Goal: Check status: Check status

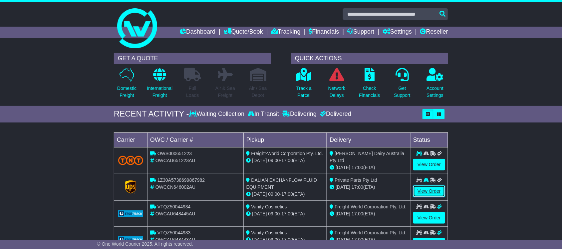
click at [435, 190] on link "View Order" at bounding box center [429, 192] width 32 height 12
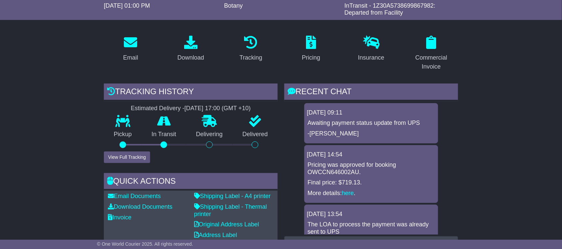
scroll to position [83, 0]
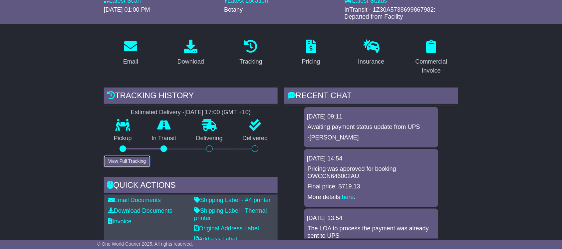
click at [123, 160] on button "View Full Tracking" at bounding box center [127, 162] width 46 height 12
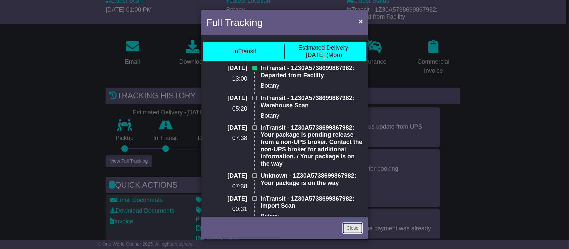
click at [352, 227] on link "Close" at bounding box center [352, 229] width 21 height 12
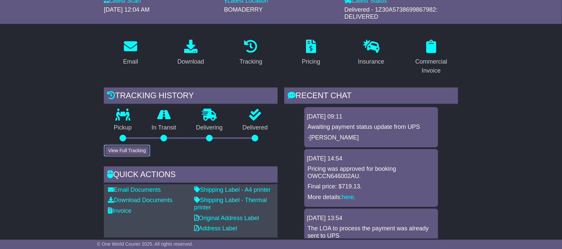
click at [128, 150] on button "View Full Tracking" at bounding box center [127, 151] width 46 height 12
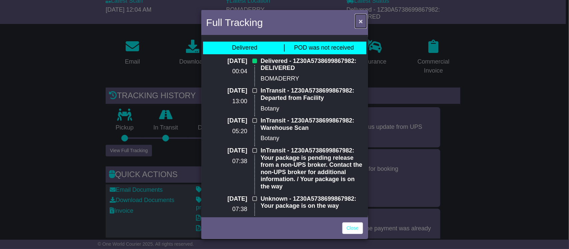
click at [358, 19] on span "×" at bounding box center [360, 21] width 4 height 8
